Goal: Task Accomplishment & Management: Manage account settings

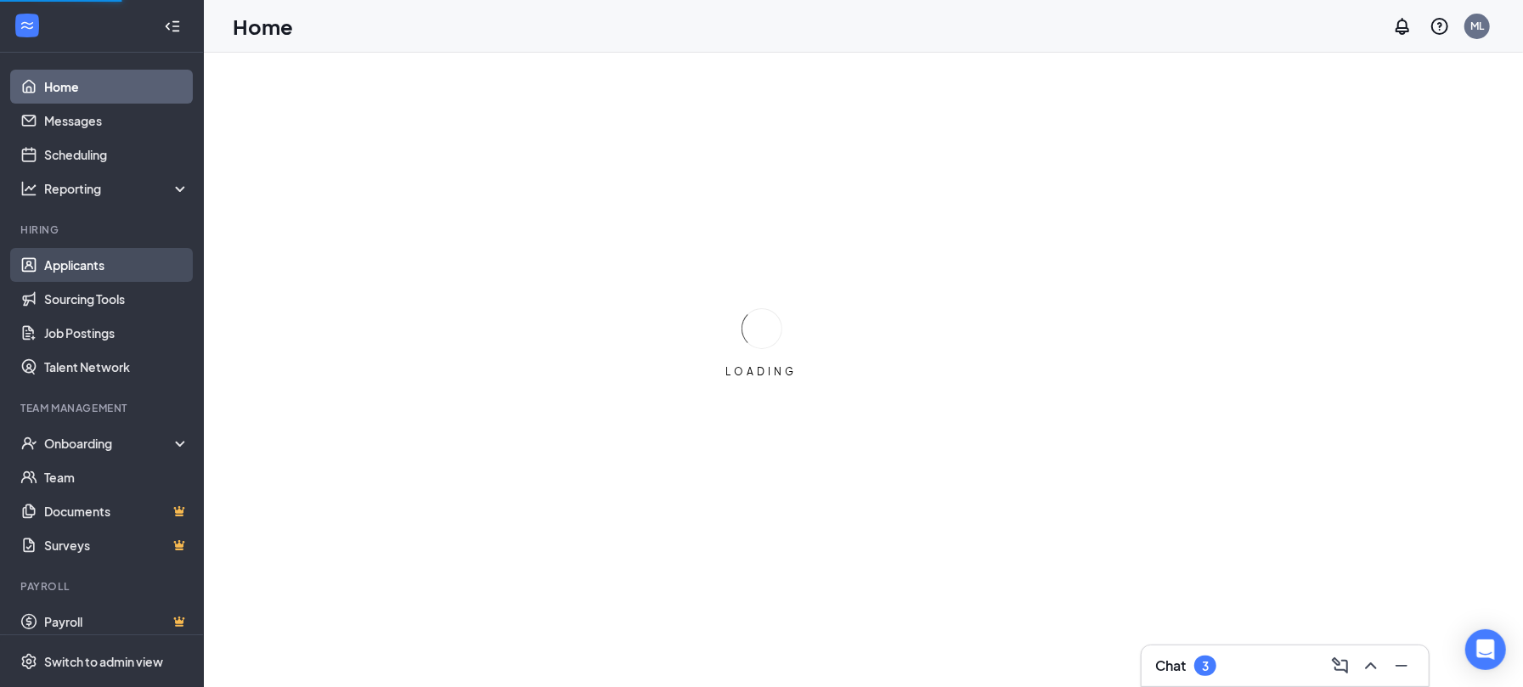
click at [89, 260] on link "Applicants" at bounding box center [116, 265] width 145 height 34
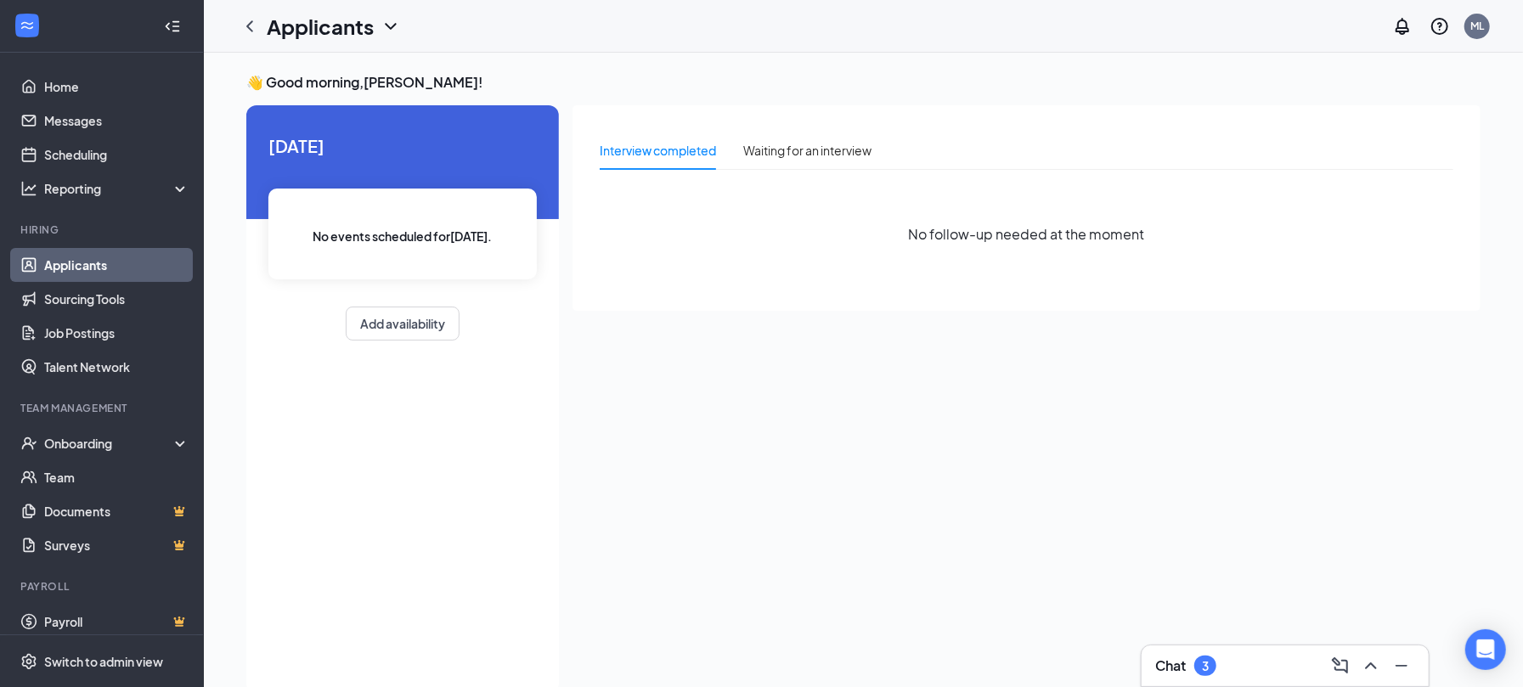
click at [86, 265] on link "Applicants" at bounding box center [116, 265] width 145 height 34
click at [394, 19] on icon "ChevronDown" at bounding box center [391, 26] width 20 height 20
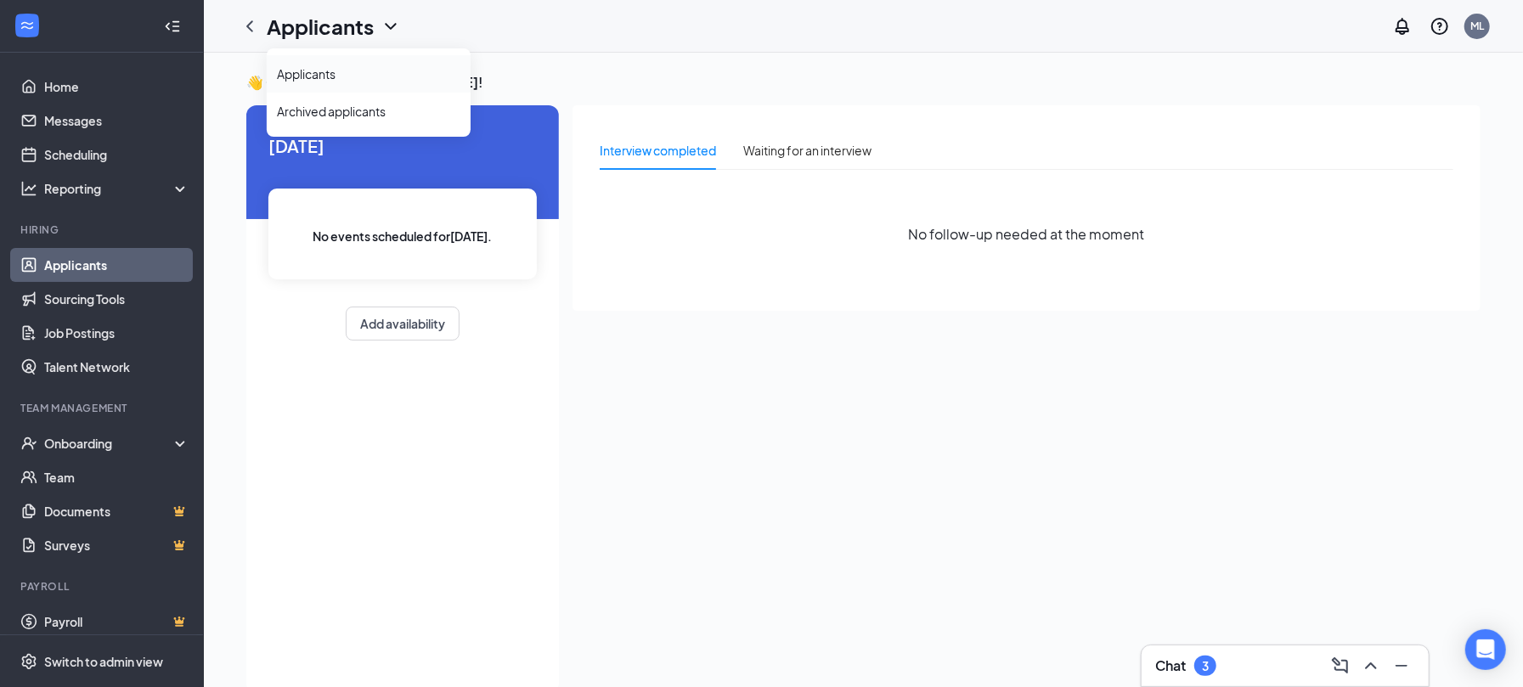
click at [307, 65] on link "Applicants" at bounding box center [368, 73] width 183 height 17
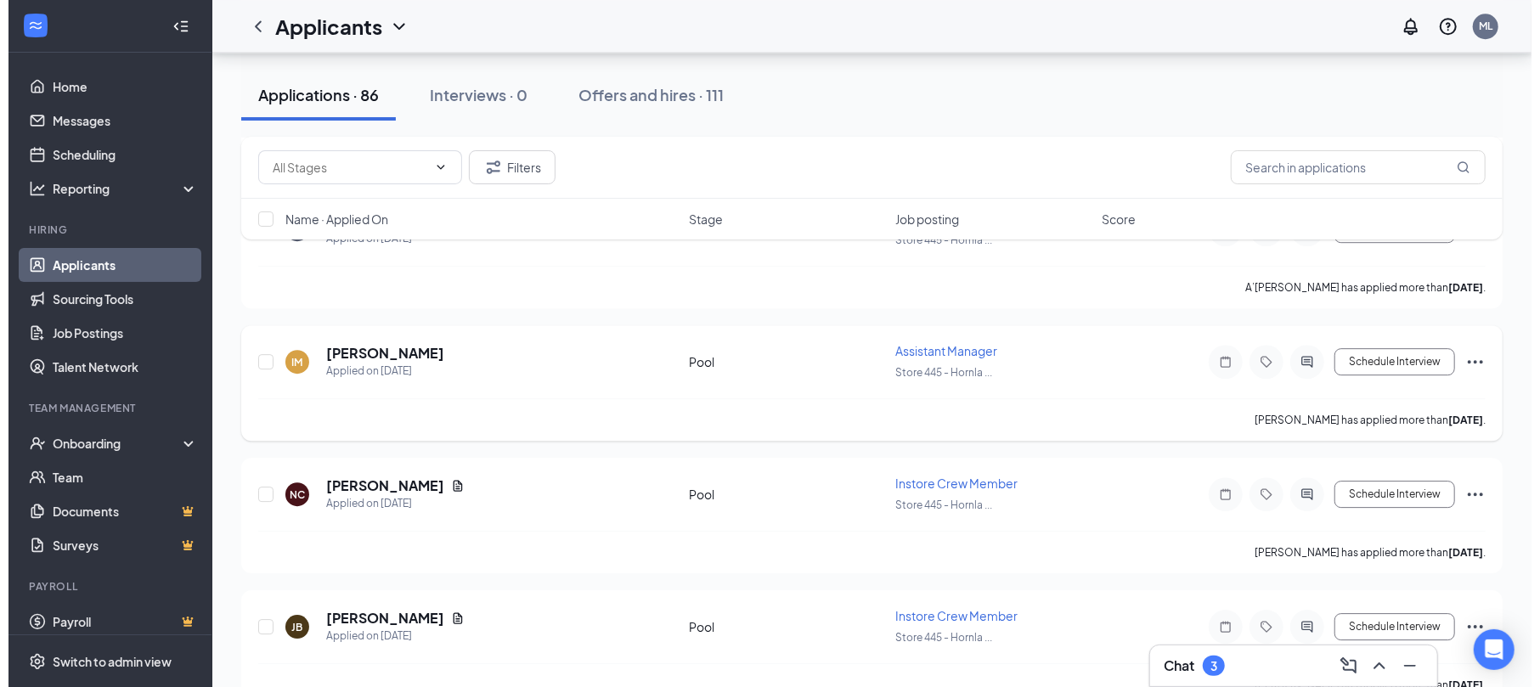
scroll to position [3398, 0]
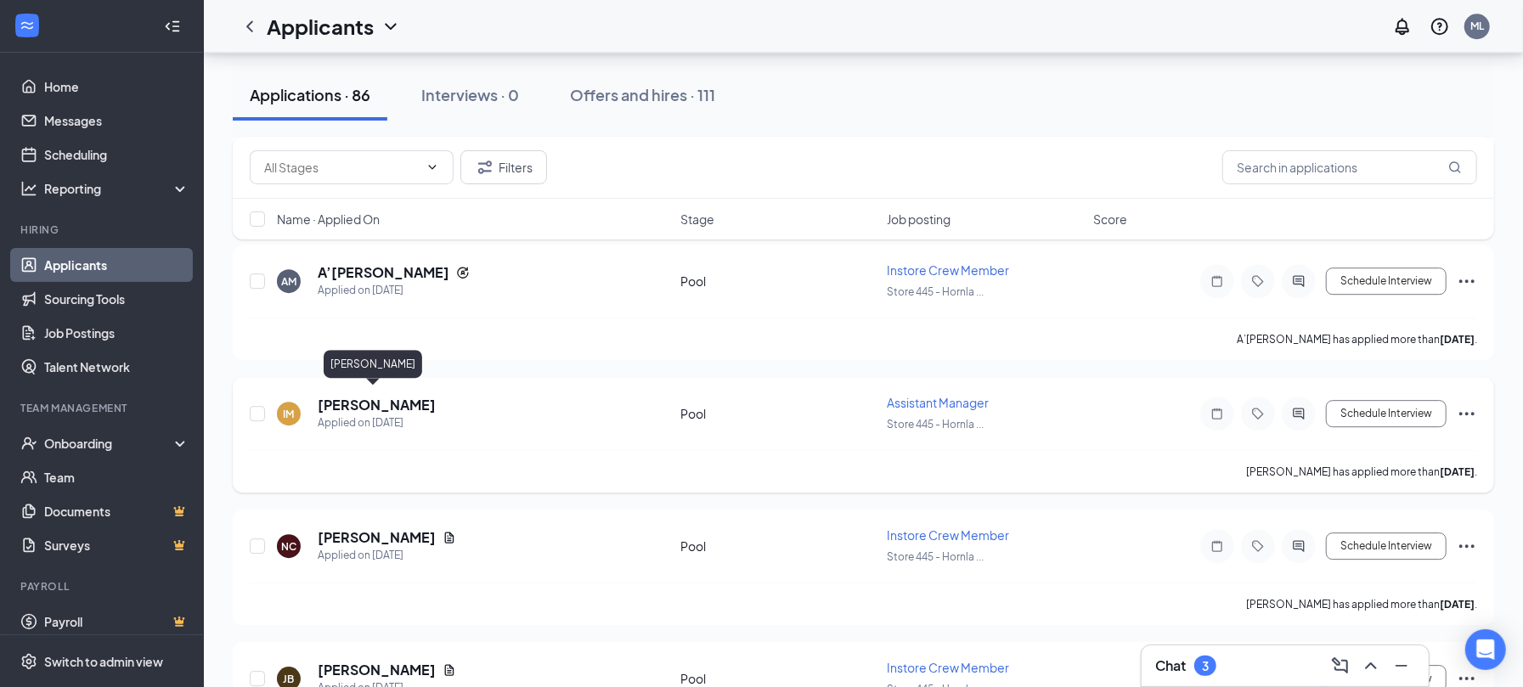
click at [365, 396] on h5 "[PERSON_NAME]" at bounding box center [377, 405] width 118 height 19
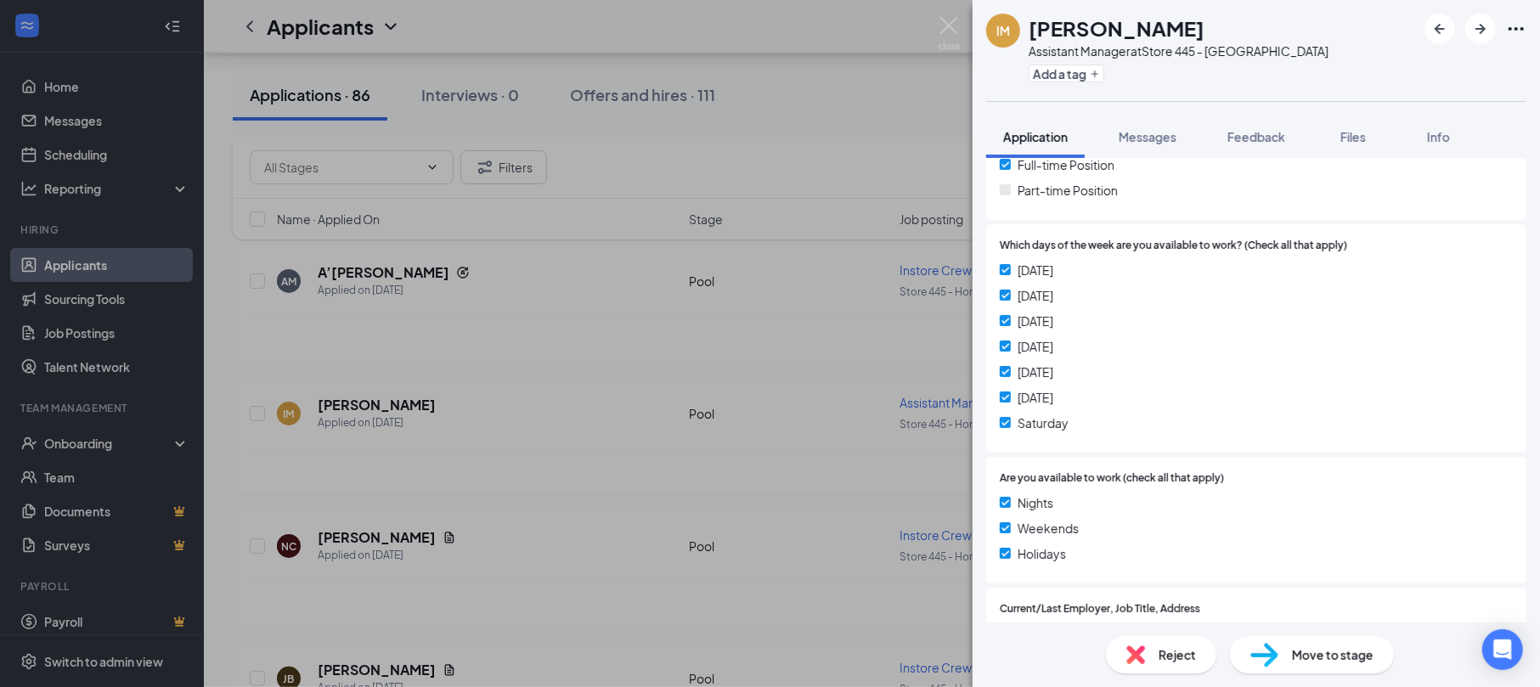
scroll to position [54, 0]
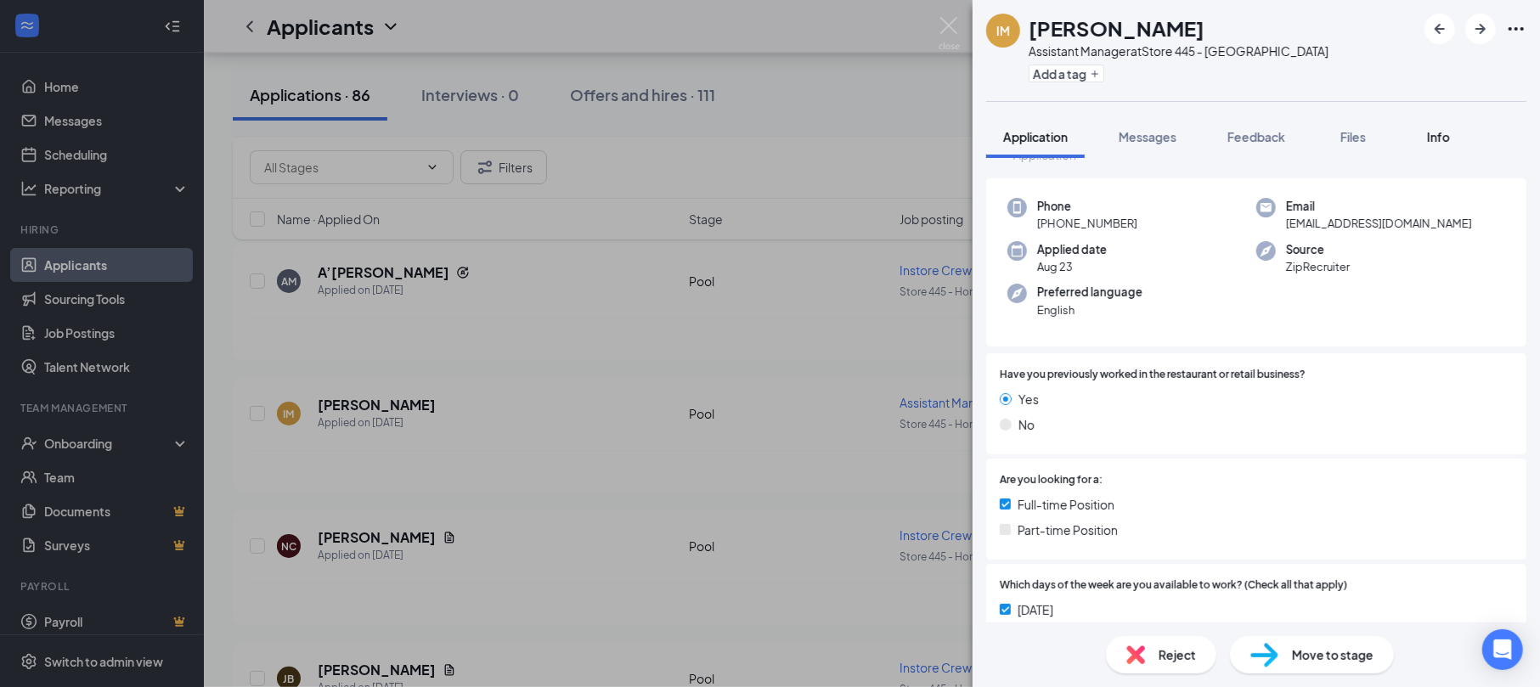
click at [1442, 133] on span "Info" at bounding box center [1438, 136] width 23 height 15
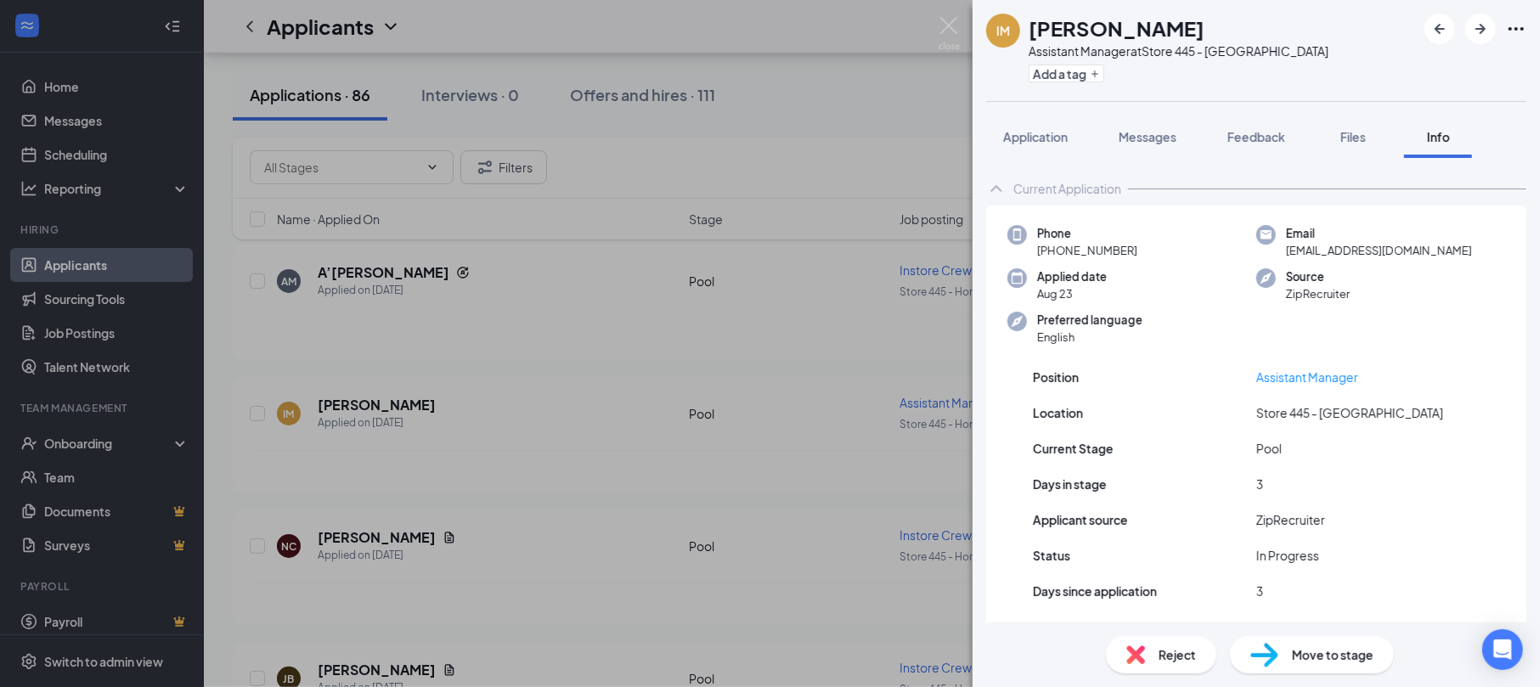
click at [1149, 660] on div "Reject" at bounding box center [1161, 654] width 110 height 37
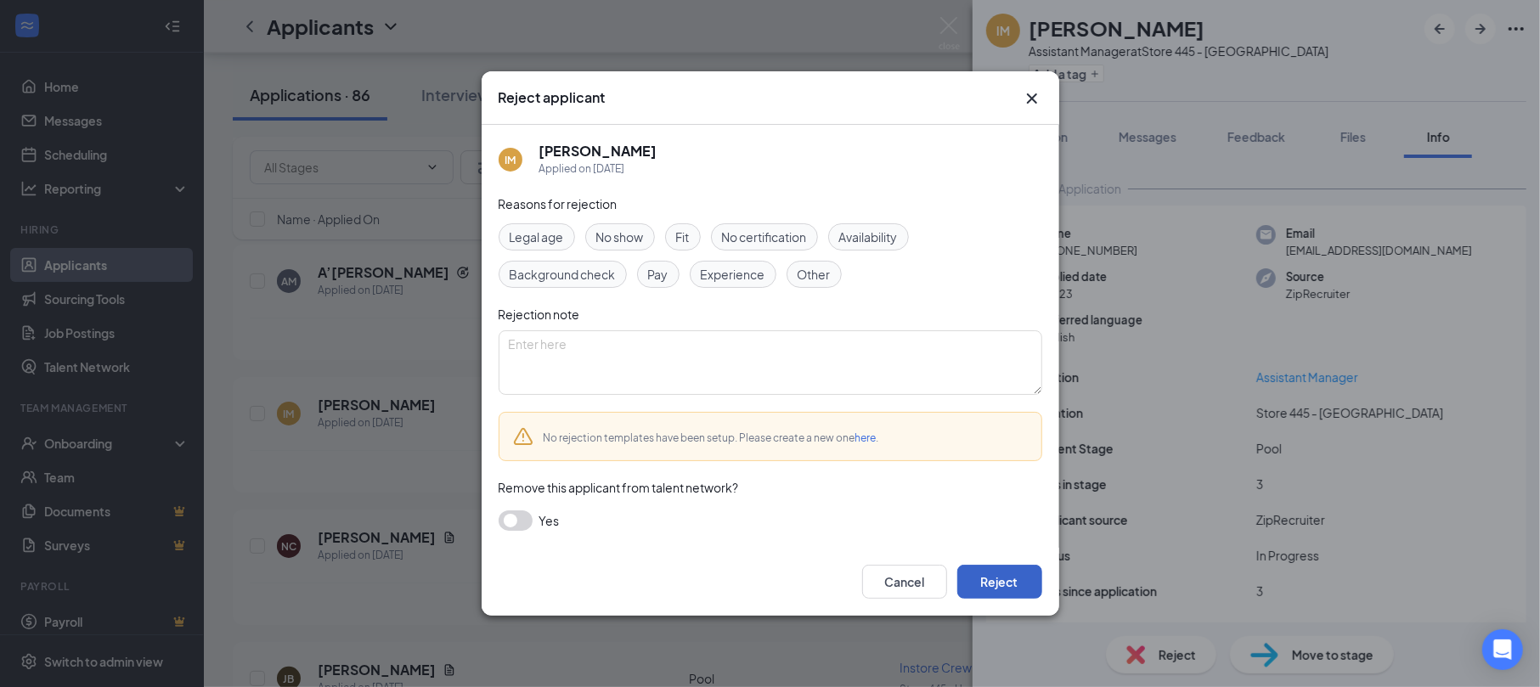
click at [1001, 582] on button "Reject" at bounding box center [999, 582] width 85 height 34
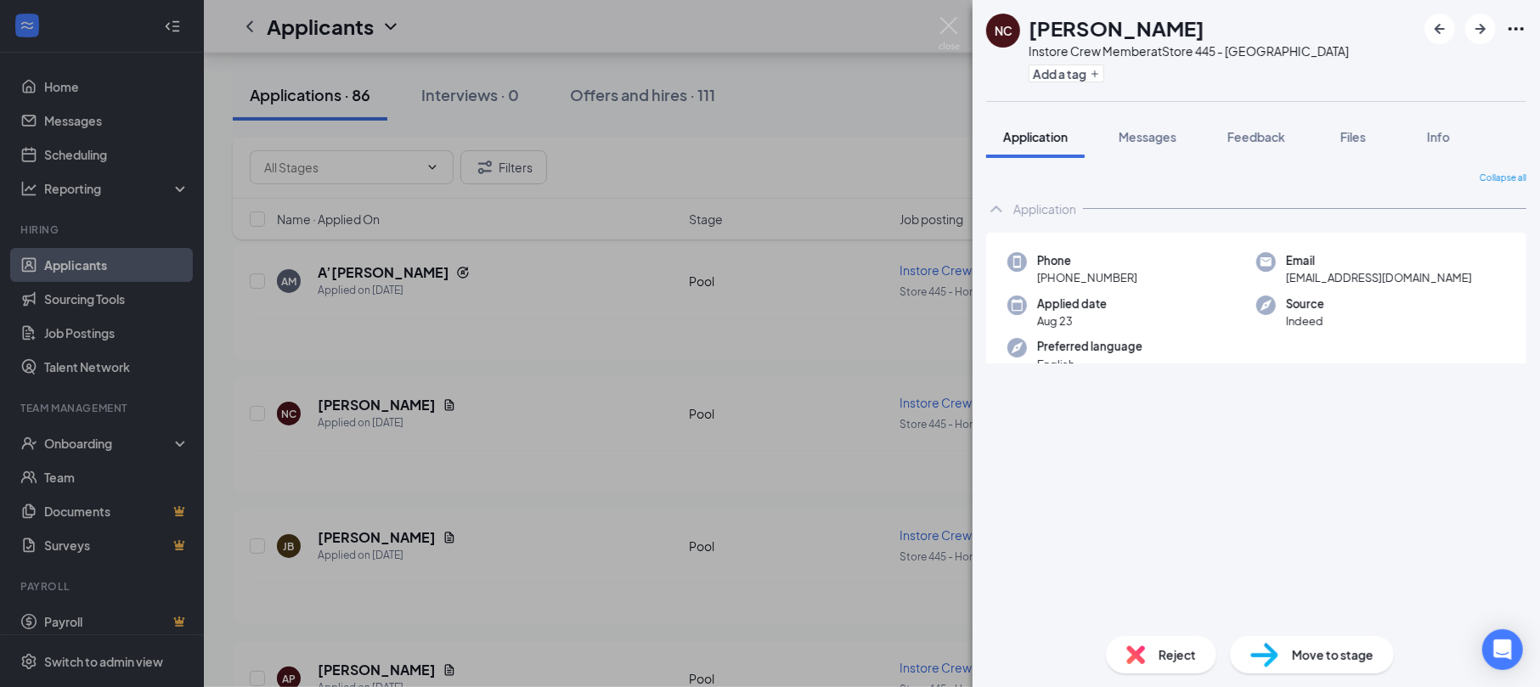
click at [586, 486] on div "NC [PERSON_NAME] Instore Crew Member at Store 445 - Hornlake Add a tag Applicat…" at bounding box center [770, 343] width 1540 height 687
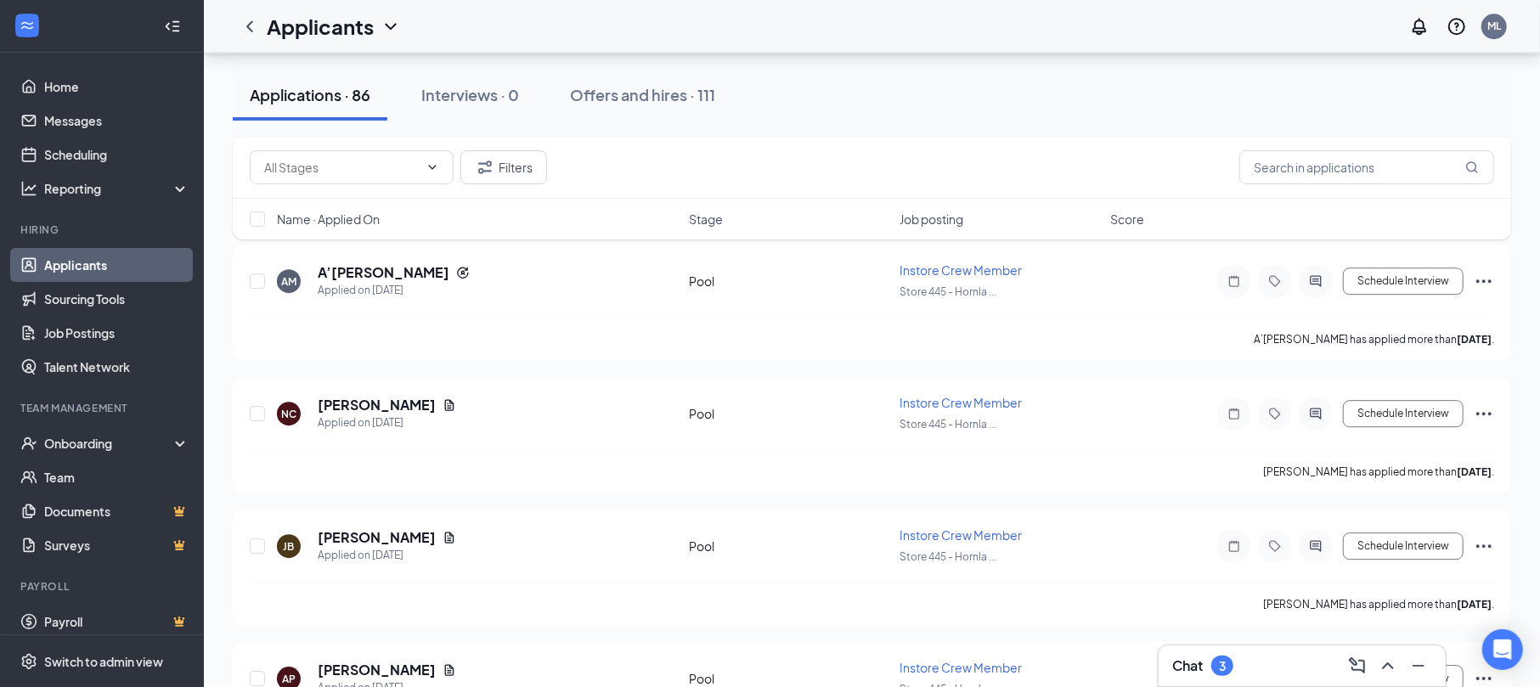
click at [586, 488] on div "LM [PERSON_NAME] Applied [DATE] 2:31 PM Pool Instore Crew Member Store 445 - Ho…" at bounding box center [872, 236] width 1278 height 6609
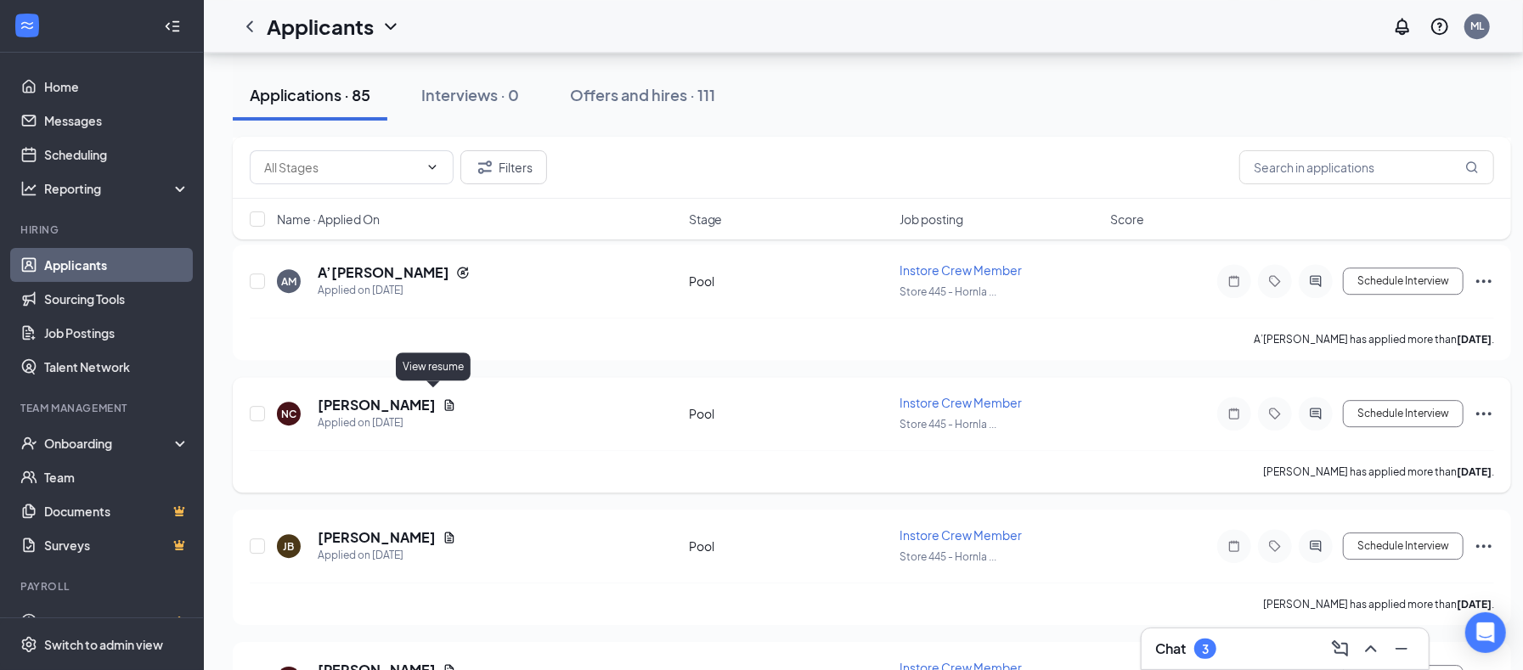
click at [443, 398] on icon "Document" at bounding box center [450, 405] width 14 height 14
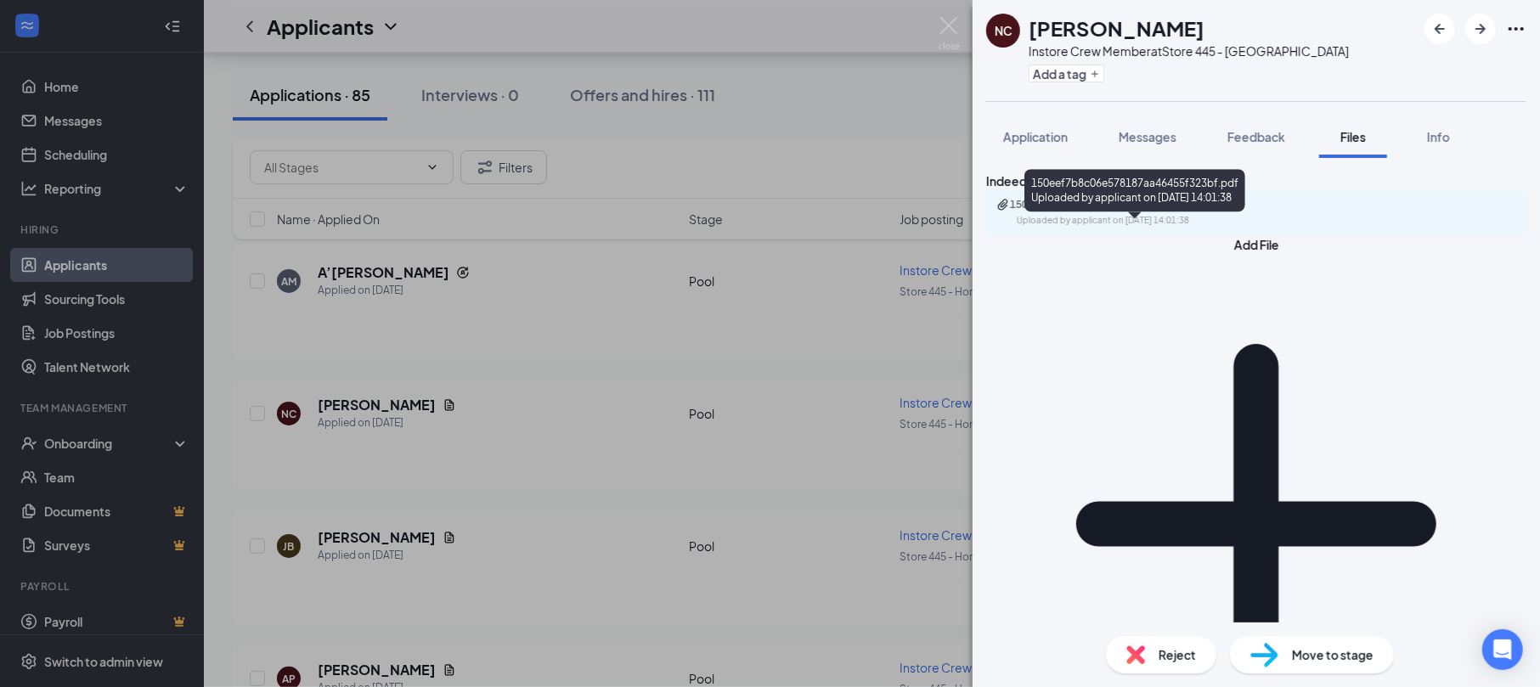
click at [1210, 228] on div "Uploaded by applicant on [DATE] 14:01:38" at bounding box center [1144, 221] width 255 height 14
click at [666, 470] on div "NC [PERSON_NAME] Instore Crew Member at Store 445 - Hornlake Add a tag Applicat…" at bounding box center [770, 343] width 1540 height 687
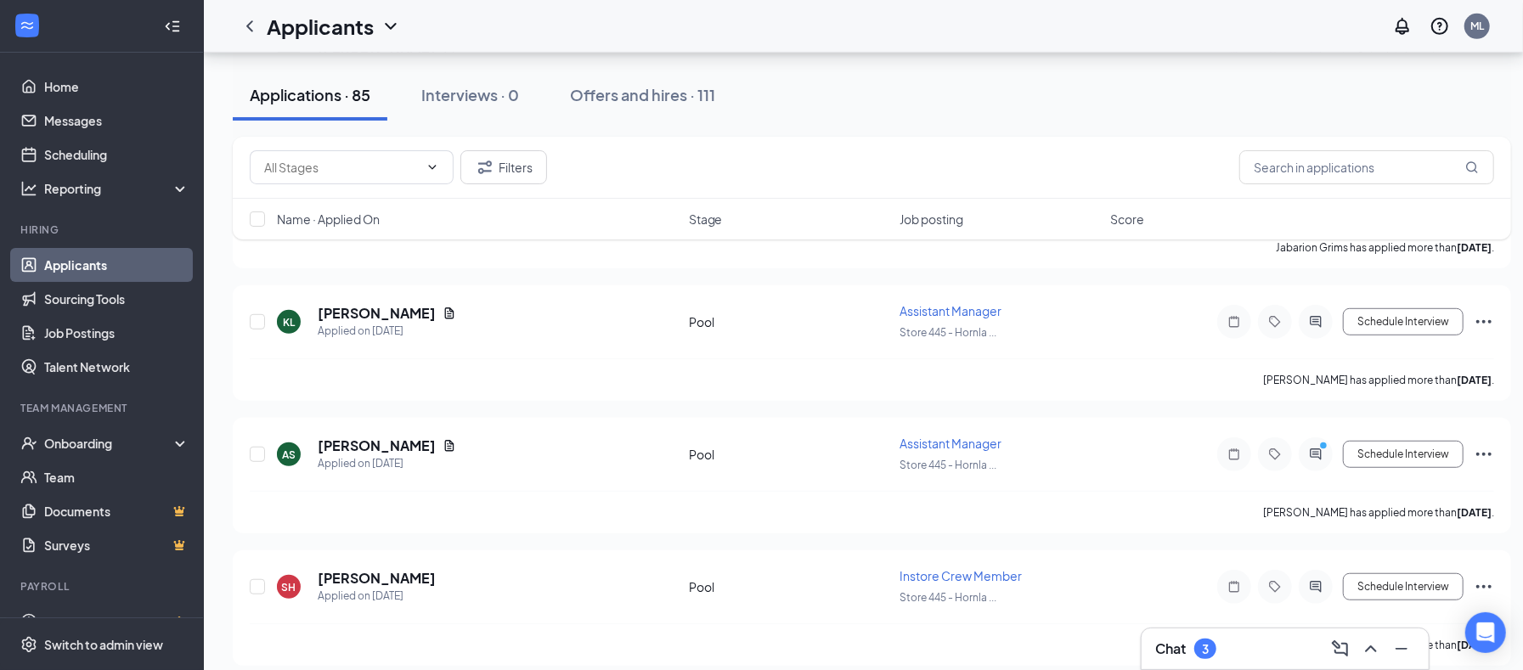
scroll to position [5210, 0]
click at [443, 442] on icon "Document" at bounding box center [450, 449] width 14 height 14
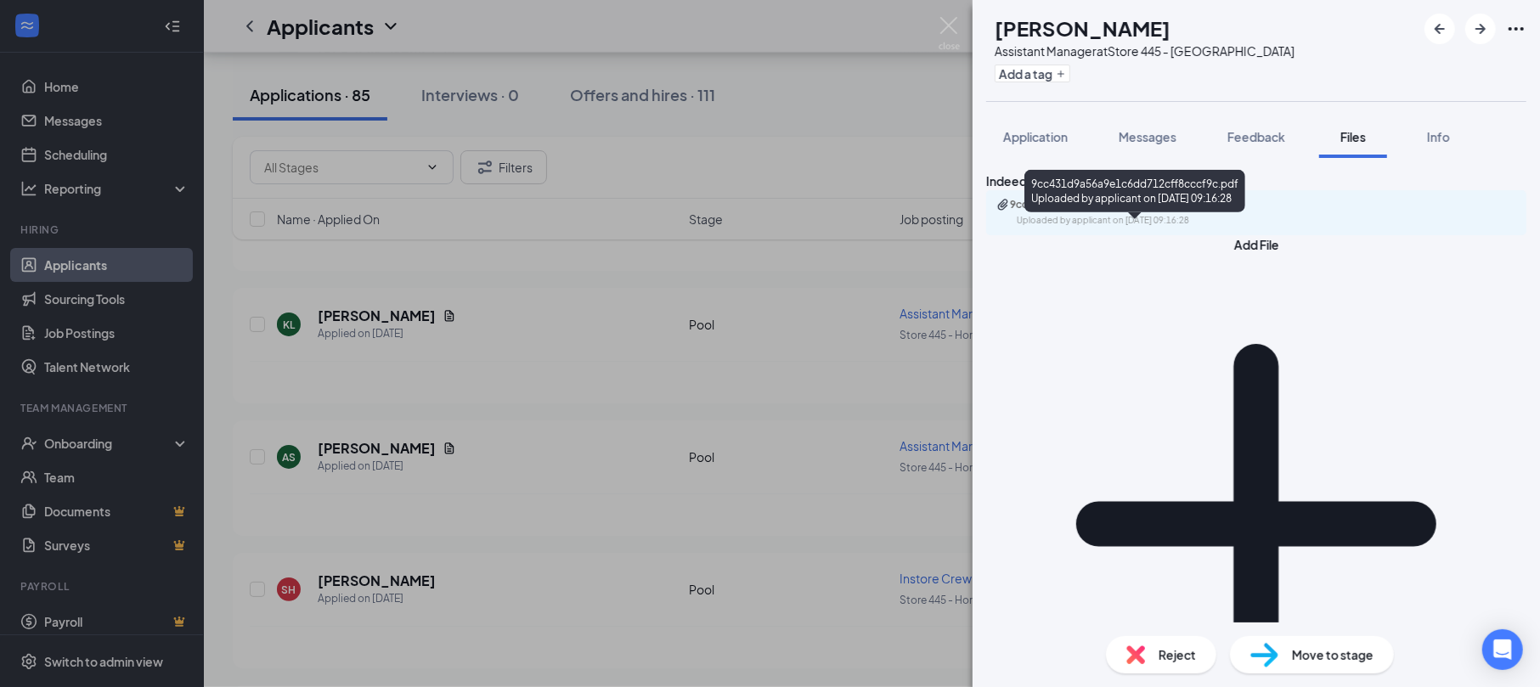
click at [1064, 212] on div "9cc431d9a56a9e1c6dd712cff8cccf9c.pdf" at bounding box center [1129, 205] width 238 height 14
click at [619, 392] on div "AS [PERSON_NAME] Assistant Manager at Store 445 - Hornlake Add a tag Applicatio…" at bounding box center [770, 343] width 1540 height 687
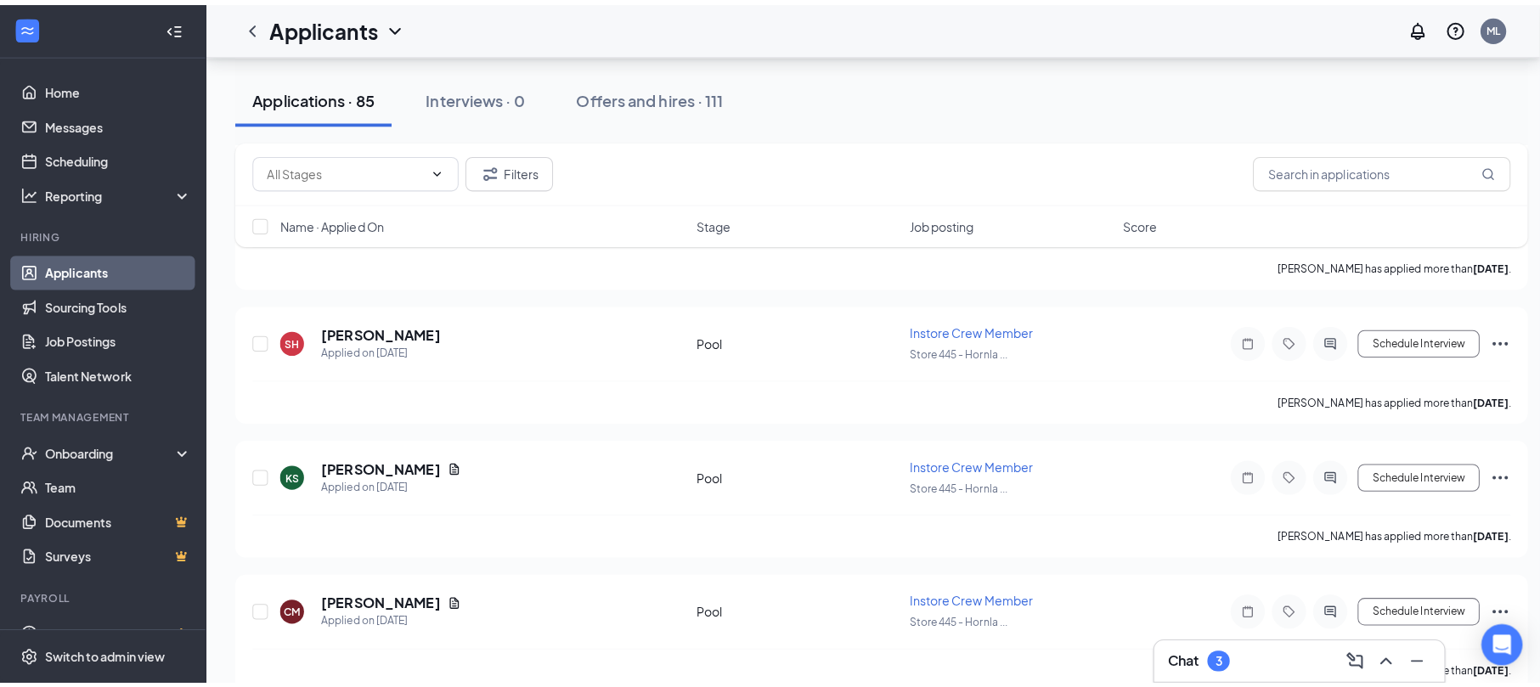
scroll to position [5255, 0]
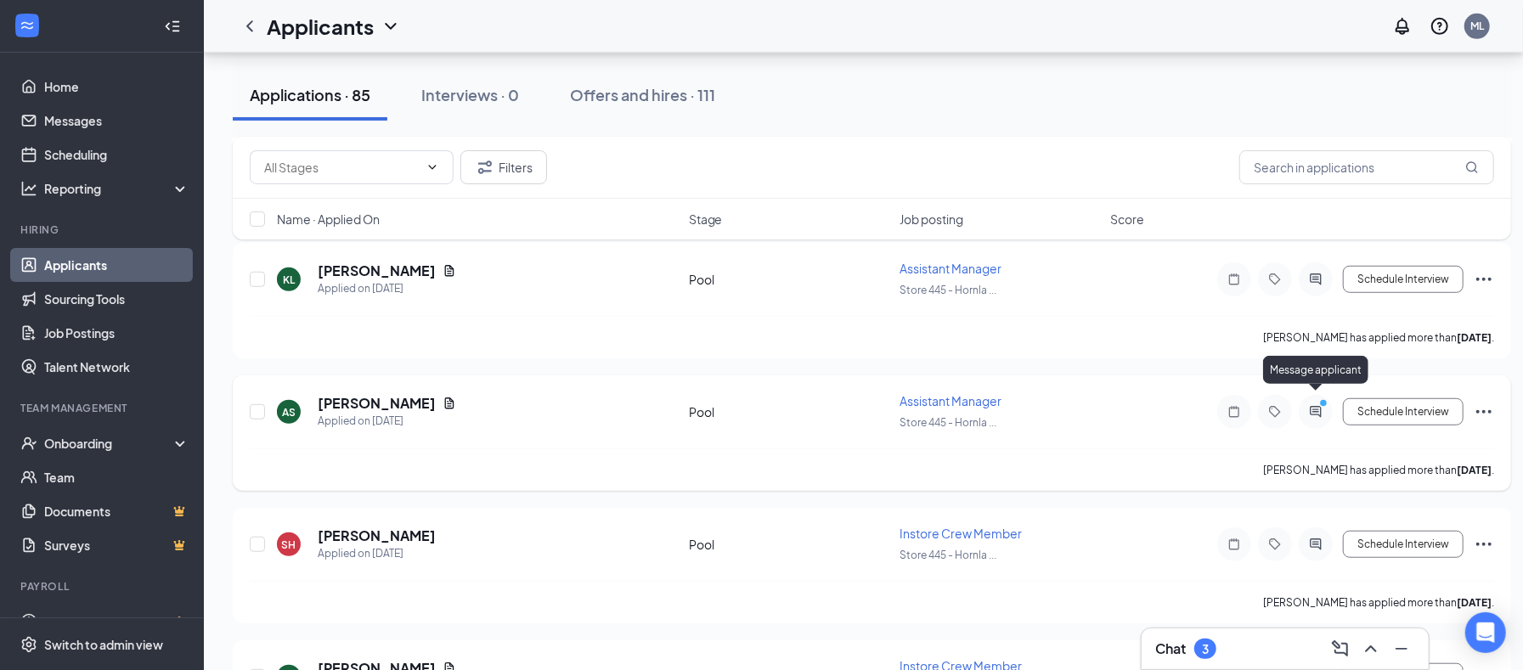
click at [1312, 405] on icon "ActiveChat" at bounding box center [1316, 412] width 20 height 14
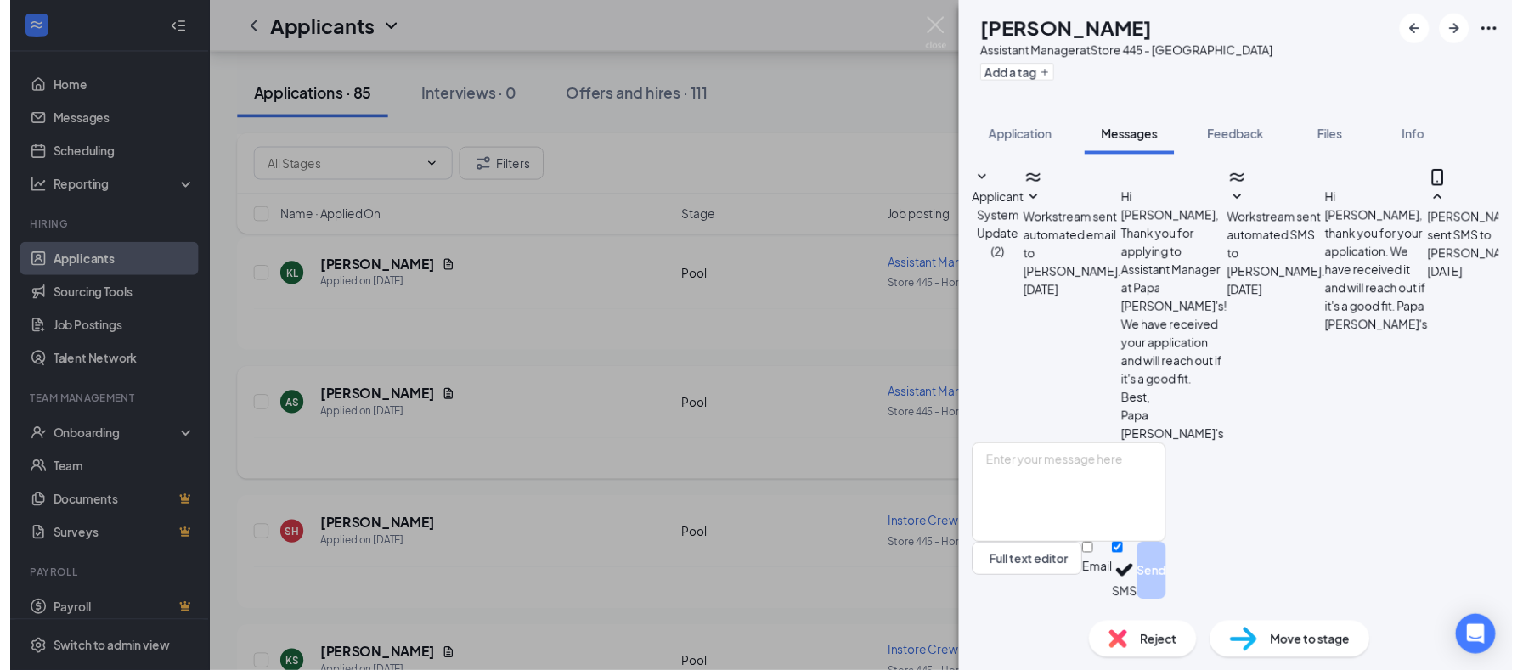
scroll to position [133, 0]
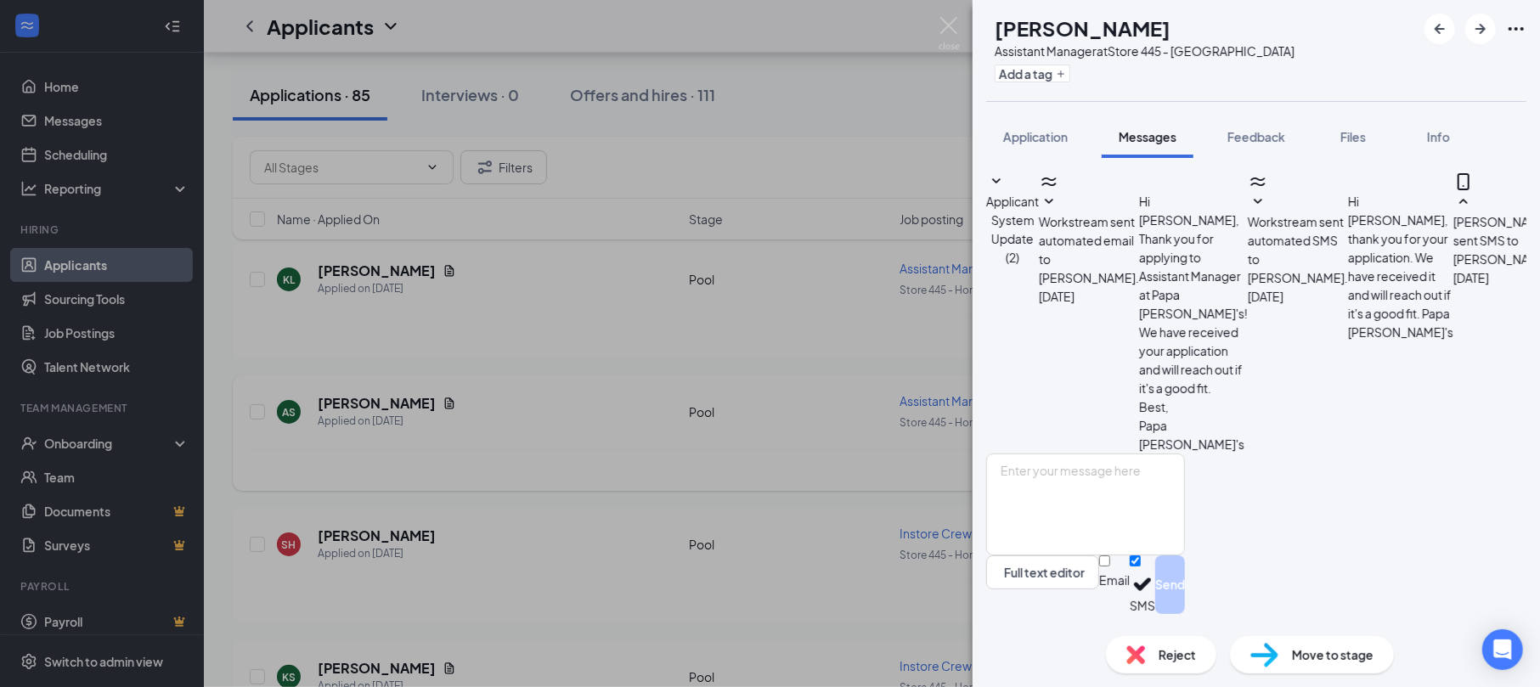
click at [643, 474] on div "AS [PERSON_NAME] Assistant Manager at Store 445 - Hornlake Add a tag Applicatio…" at bounding box center [770, 343] width 1540 height 687
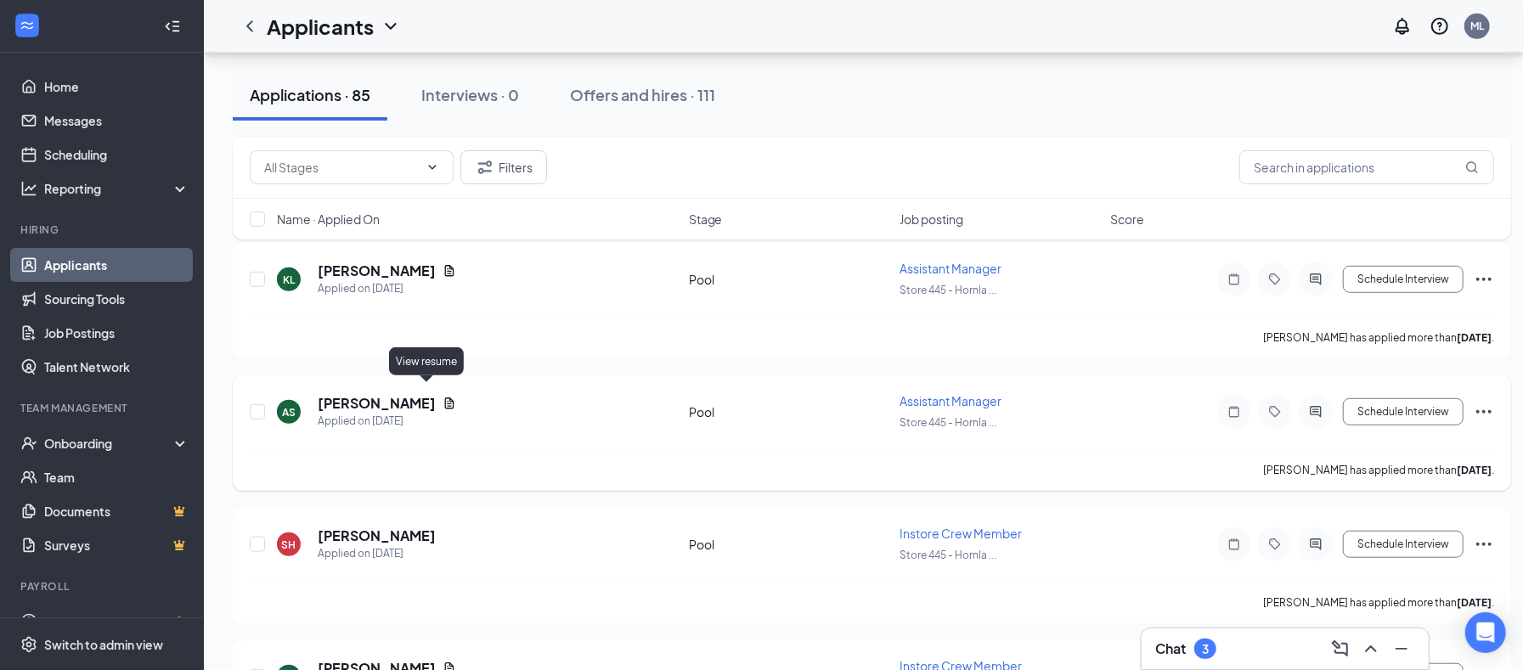
click at [443, 397] on icon "Document" at bounding box center [450, 404] width 14 height 14
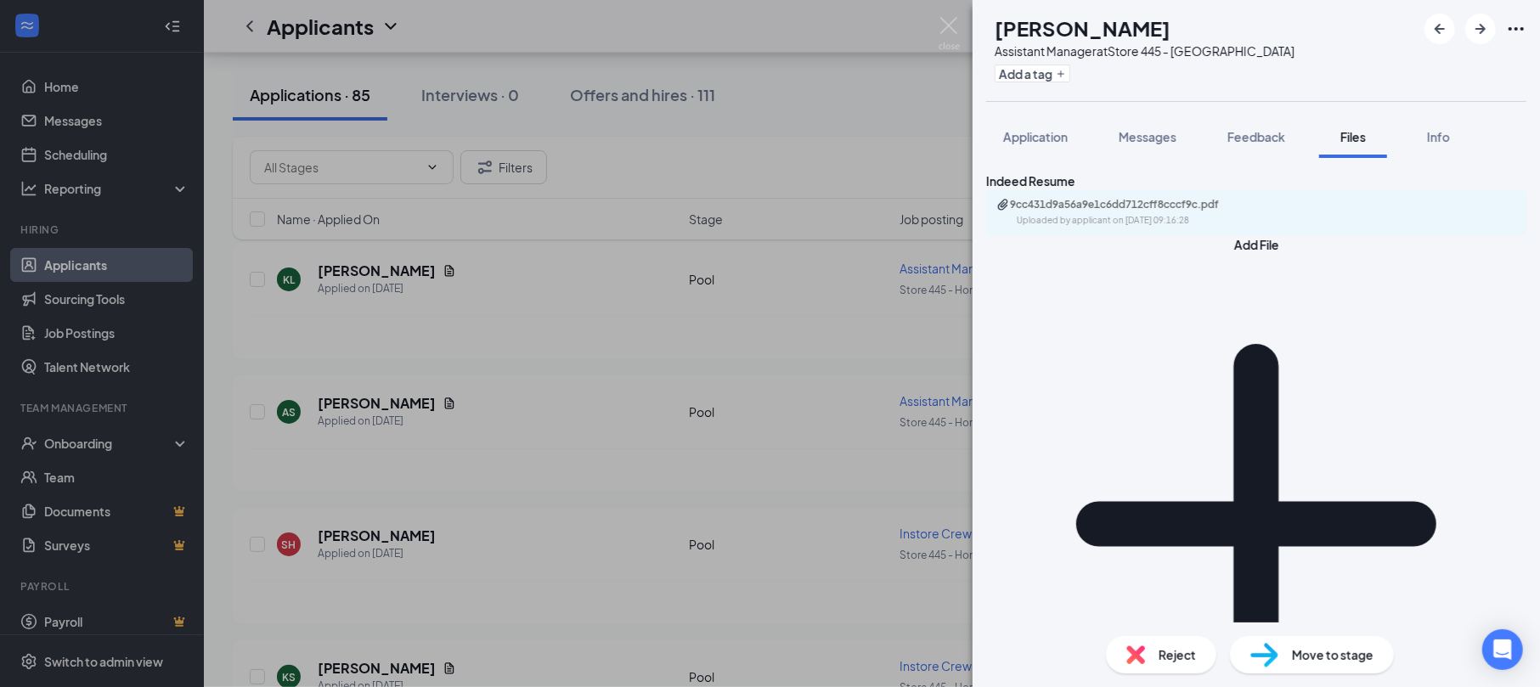
click at [1155, 654] on div "Reject" at bounding box center [1161, 654] width 110 height 37
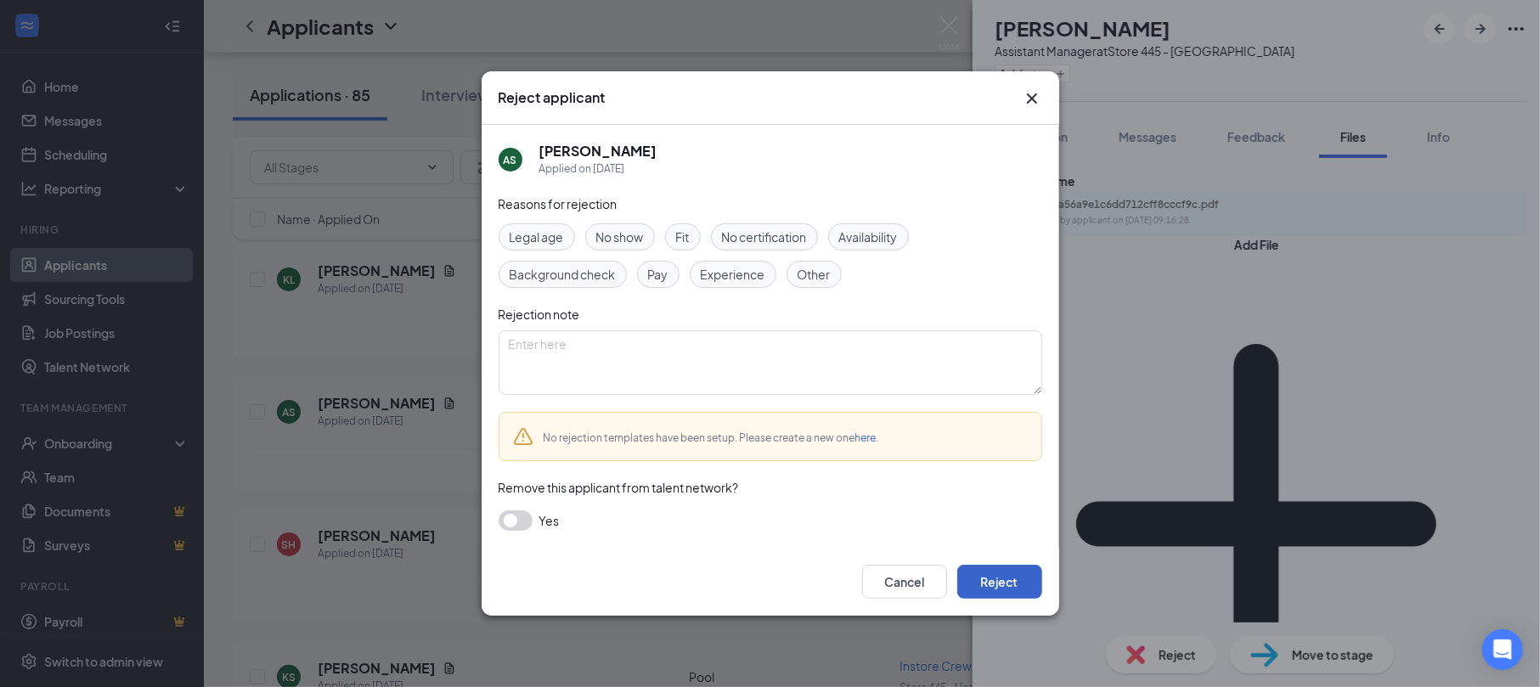
click at [1001, 583] on button "Reject" at bounding box center [999, 582] width 85 height 34
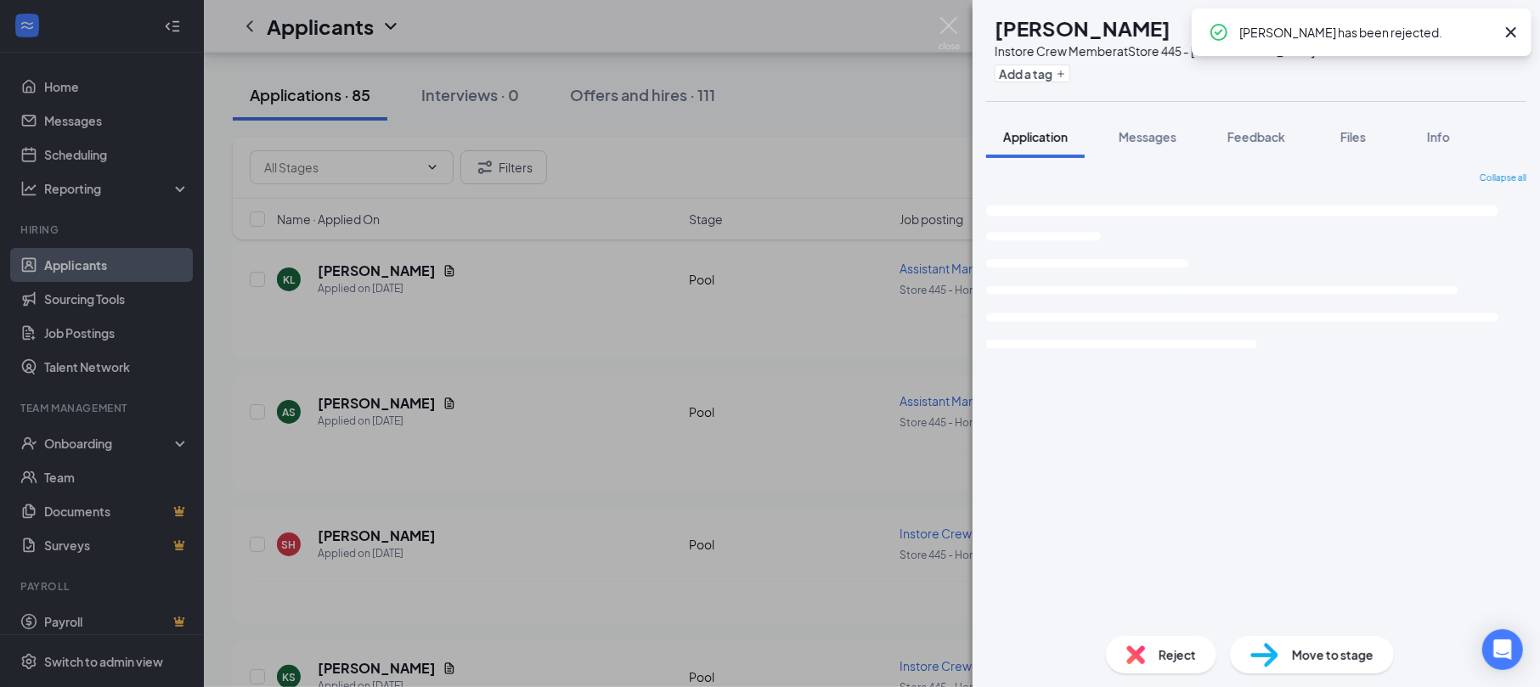
click at [625, 357] on div "SH [PERSON_NAME] Instore Crew Member at Store 445 - Hornlake Add a tag Applicat…" at bounding box center [770, 343] width 1540 height 687
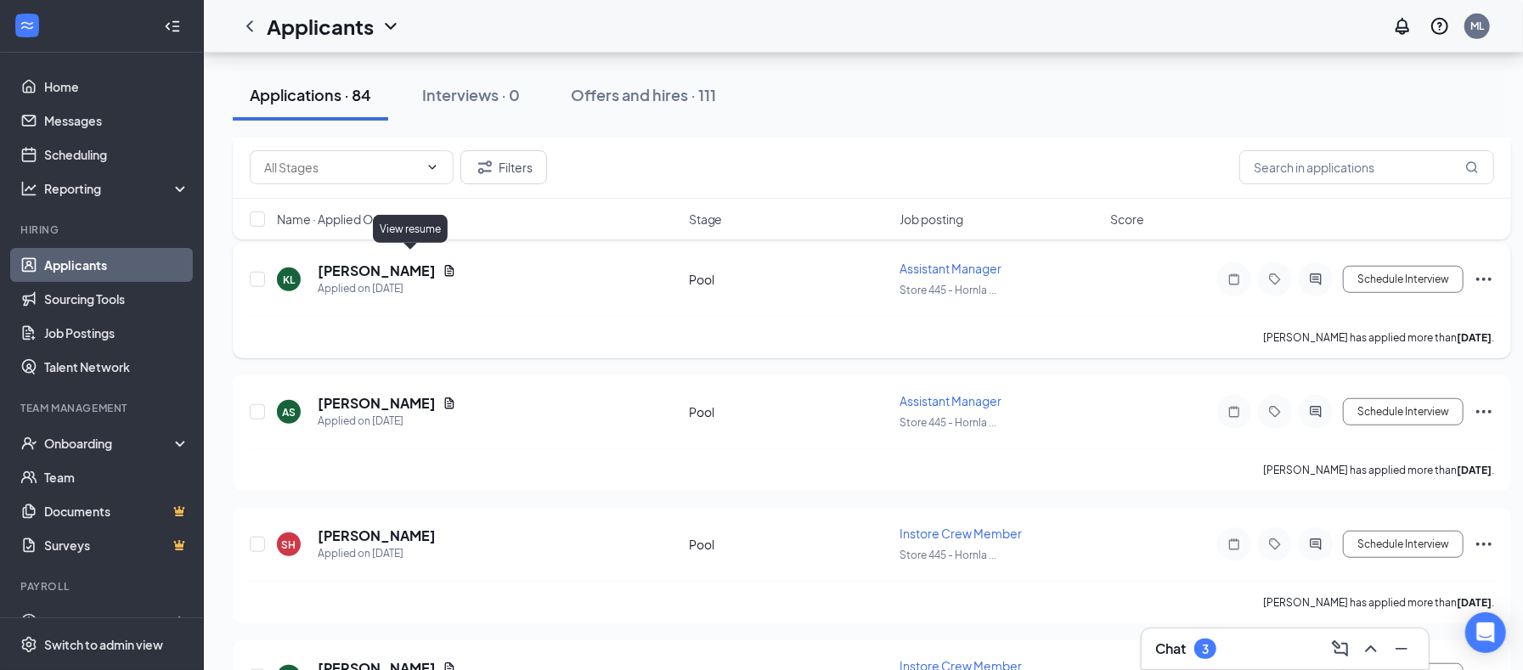
click at [443, 264] on icon "Document" at bounding box center [450, 271] width 14 height 14
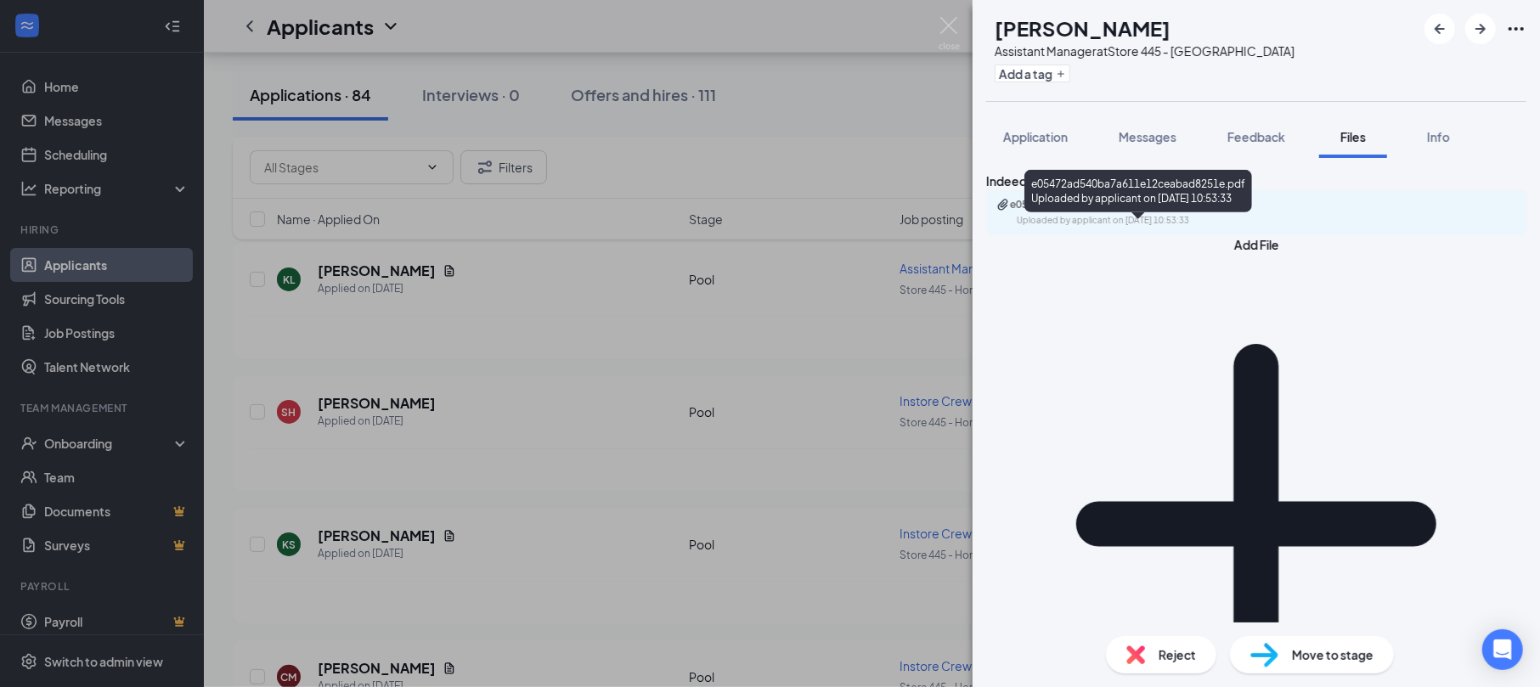
click at [1115, 212] on div "e05472ad540ba7a611e12ceabad8251e.pdf" at bounding box center [1129, 205] width 238 height 14
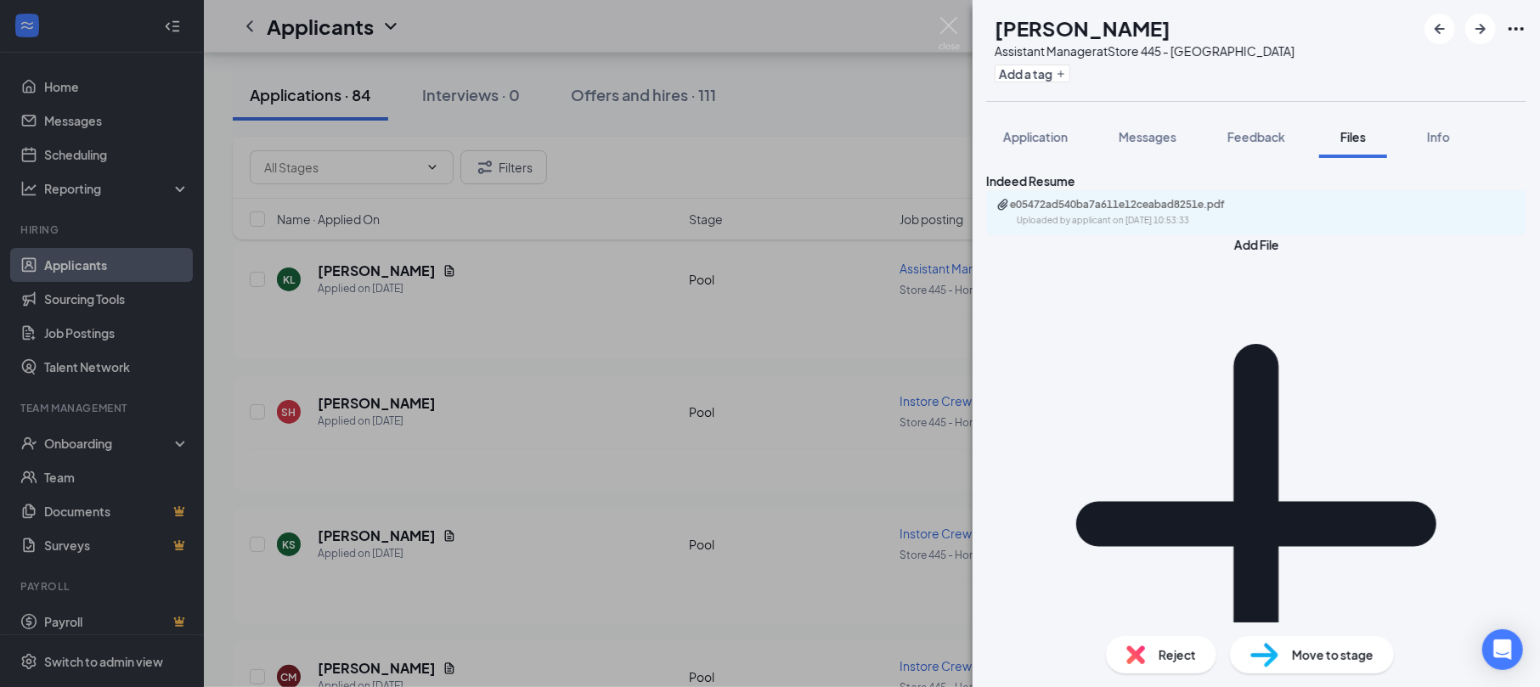
click at [948, 14] on div "KL [PERSON_NAME] Assistant Manager at Store 445 - Hornlake Add a tag Applicatio…" at bounding box center [770, 343] width 1540 height 687
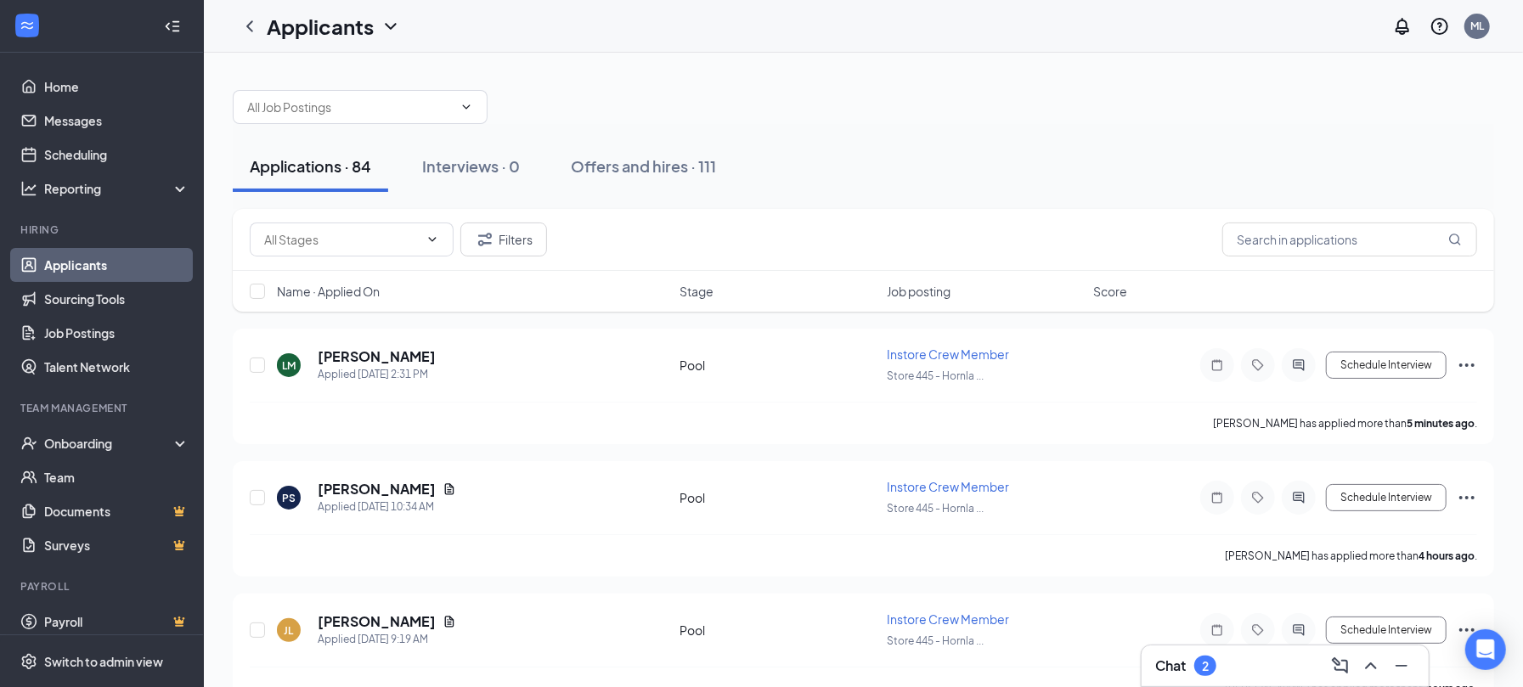
click at [956, 127] on div "Applications · 84 Interviews · 0 Offers and hires · 111" at bounding box center [863, 166] width 1261 height 85
drag, startPoint x: 928, startPoint y: 112, endPoint x: 909, endPoint y: 97, distance: 24.1
click at [921, 109] on div at bounding box center [863, 98] width 1261 height 51
